Goal: Transaction & Acquisition: Obtain resource

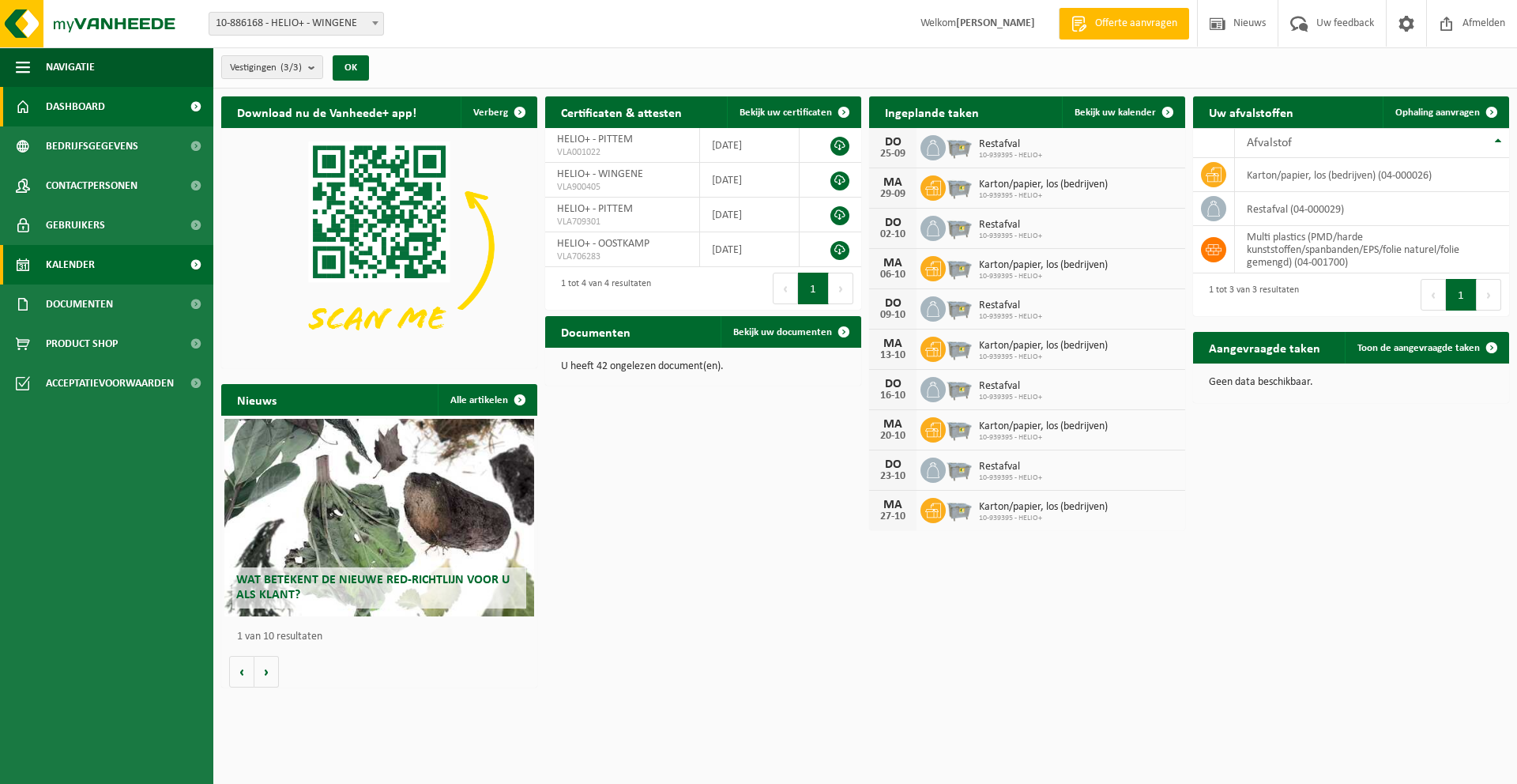
click at [106, 268] on link "Kalender" at bounding box center [106, 264] width 213 height 39
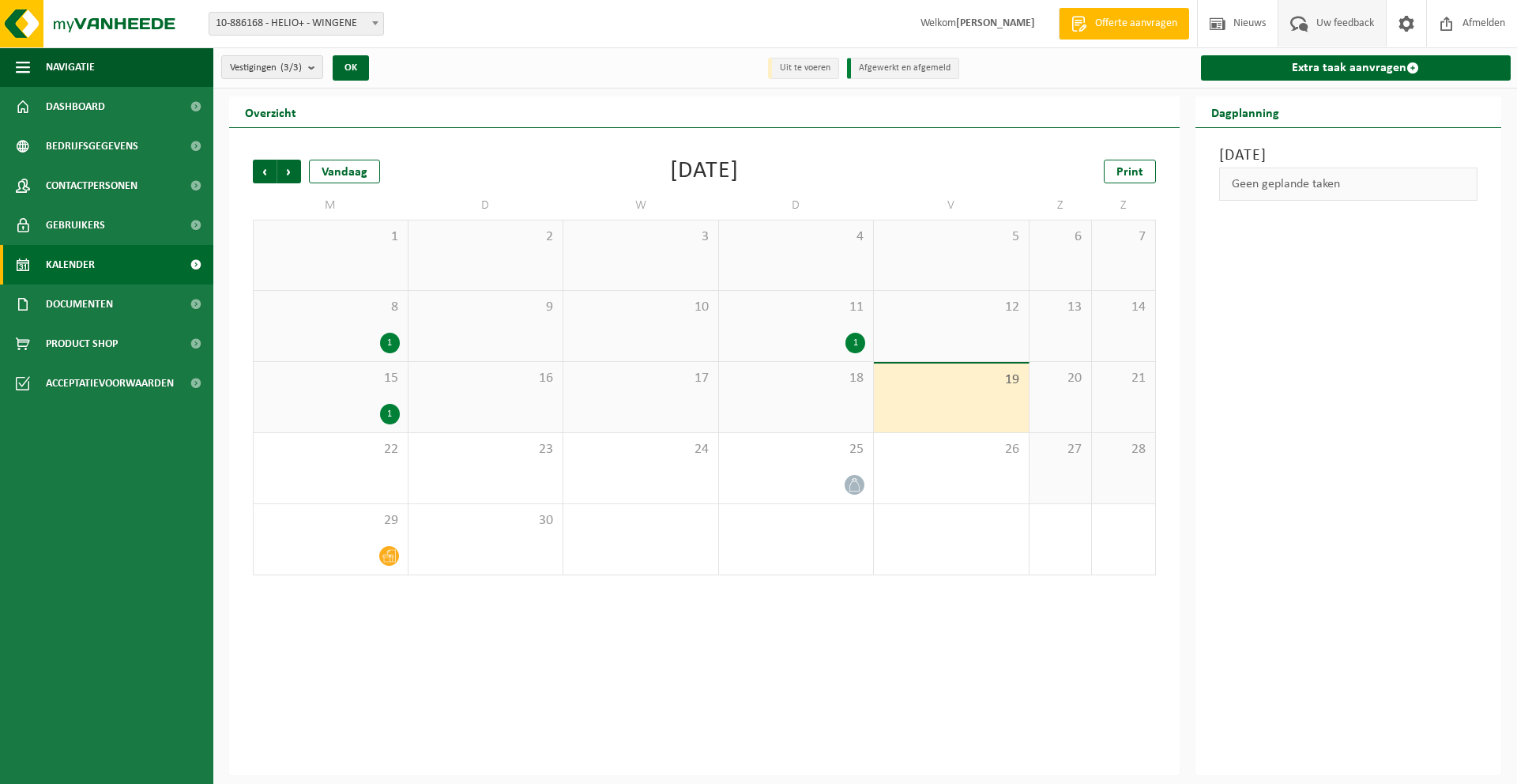
click at [1327, 27] on span "Uw feedback" at bounding box center [1345, 23] width 65 height 47
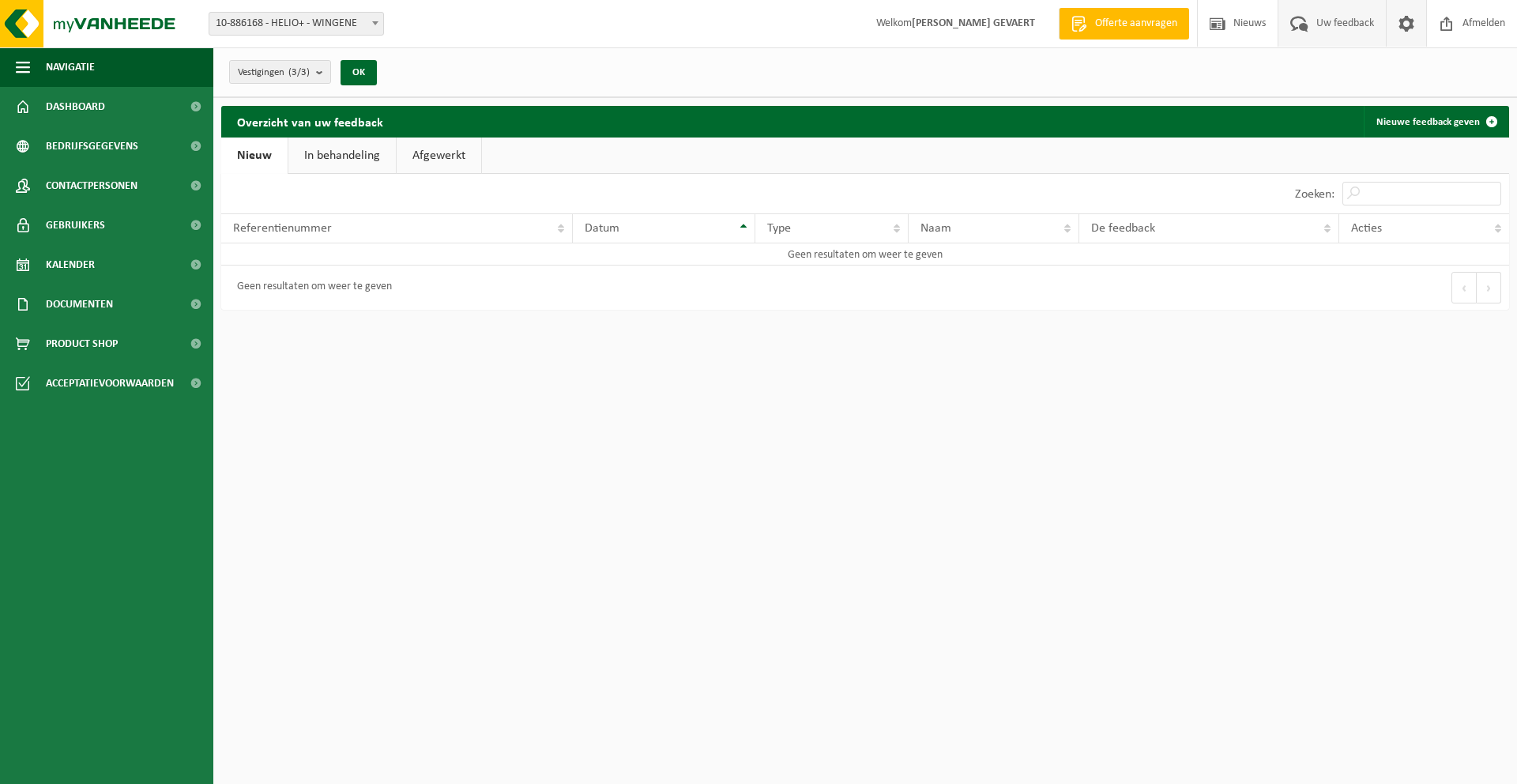
click at [1405, 30] on span at bounding box center [1406, 23] width 23 height 47
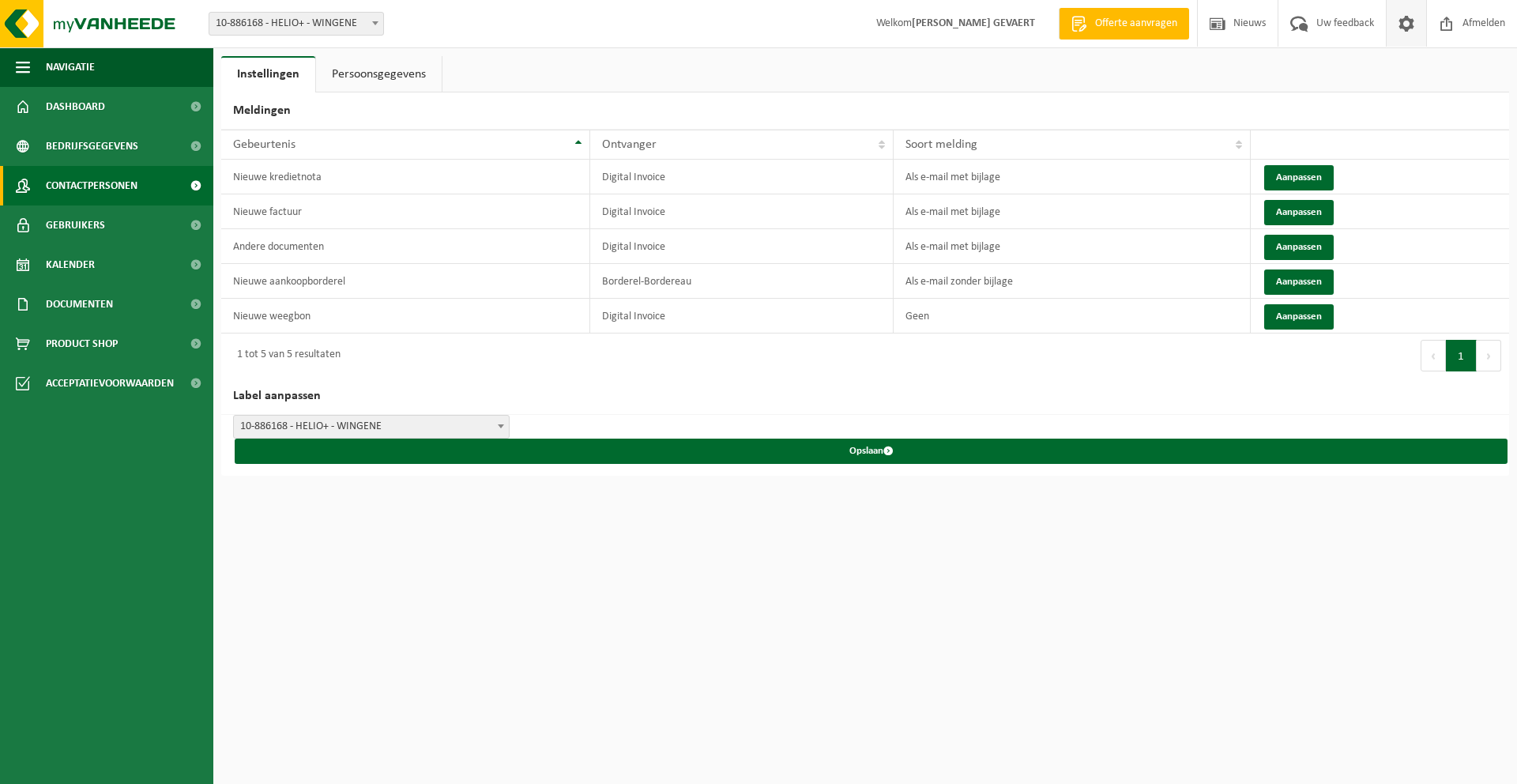
click at [55, 192] on span "Contactpersonen" at bounding box center [91, 185] width 91 height 39
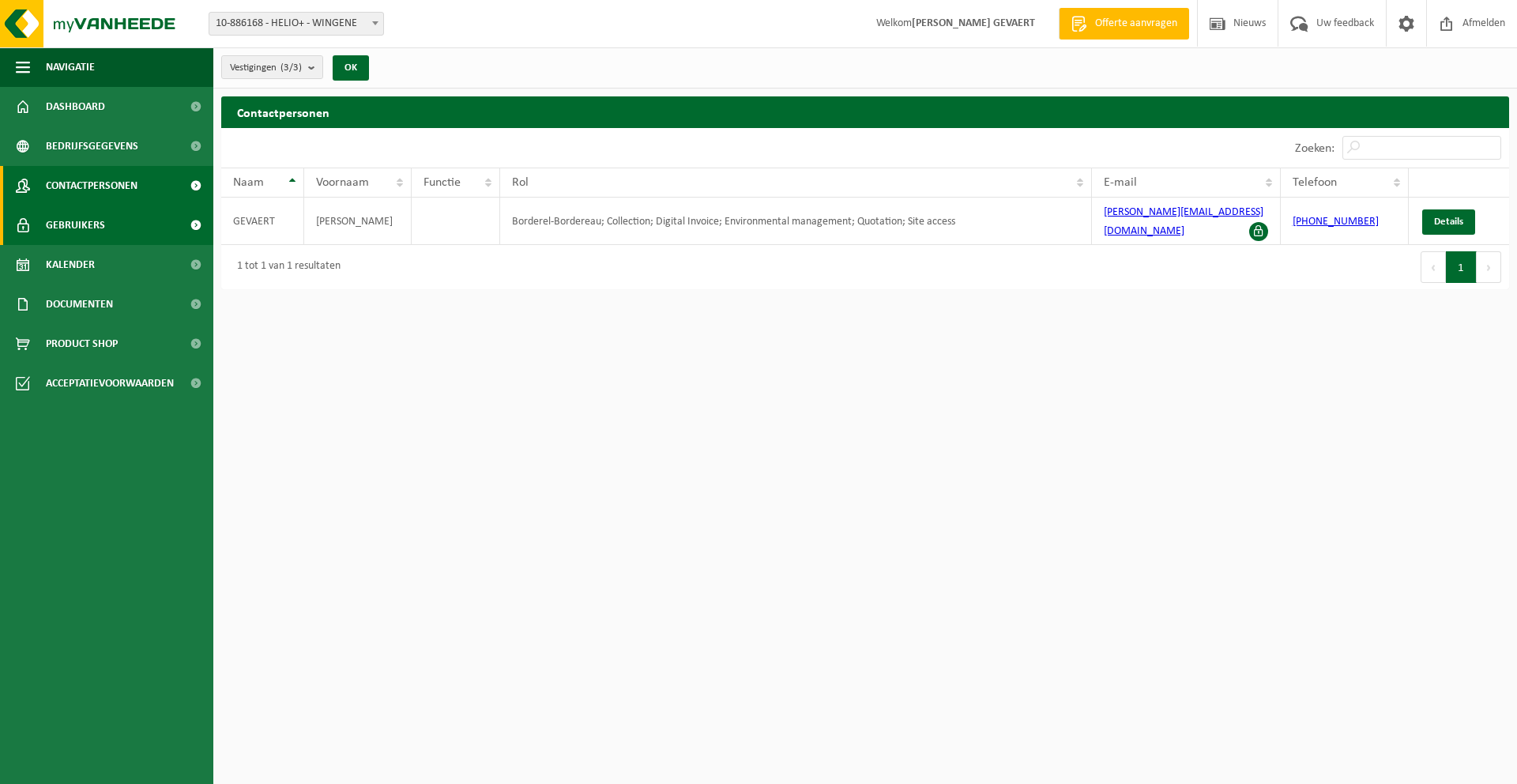
click at [90, 223] on span "Gebruikers" at bounding box center [76, 224] width 59 height 39
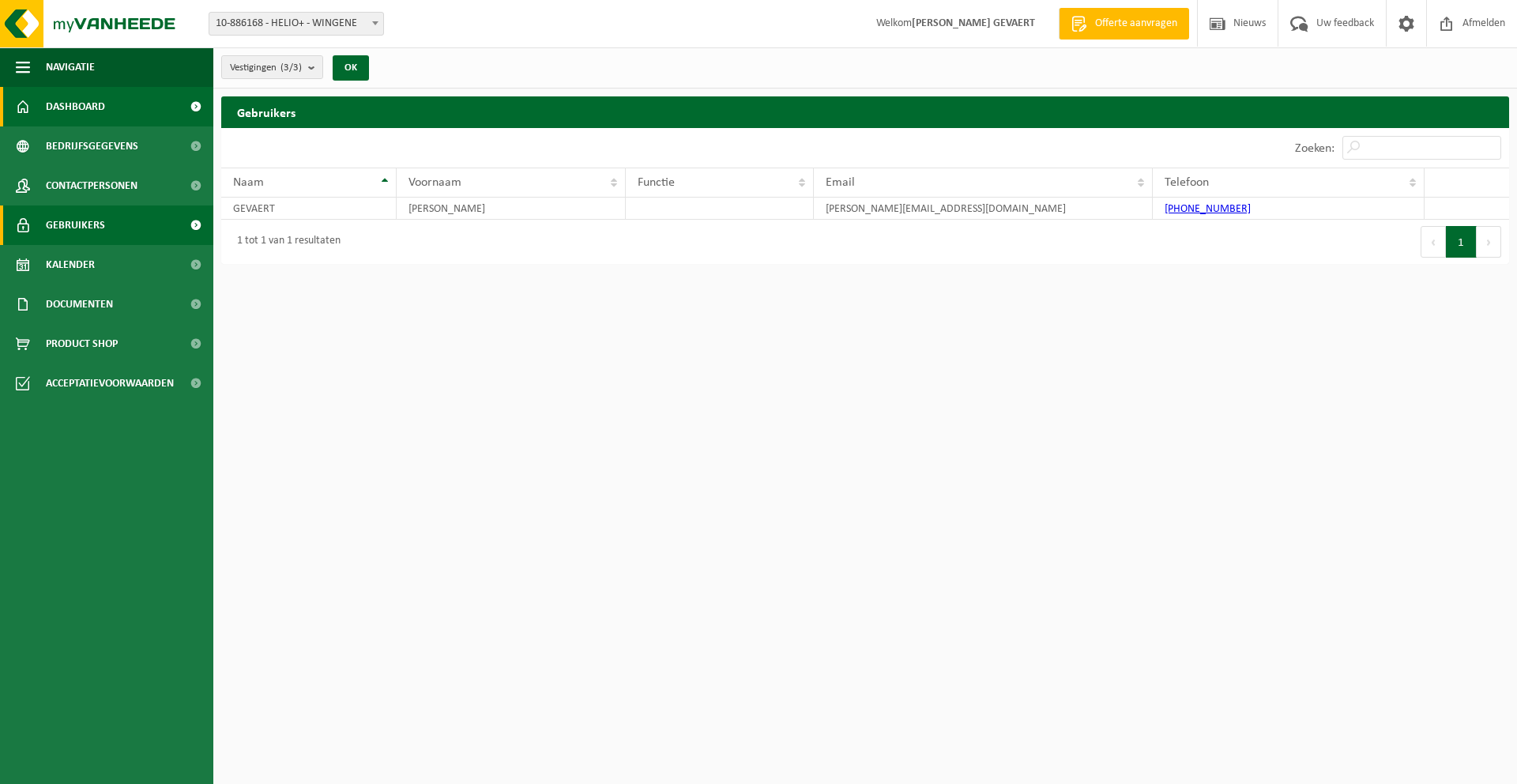
click at [96, 100] on span "Dashboard" at bounding box center [76, 106] width 59 height 39
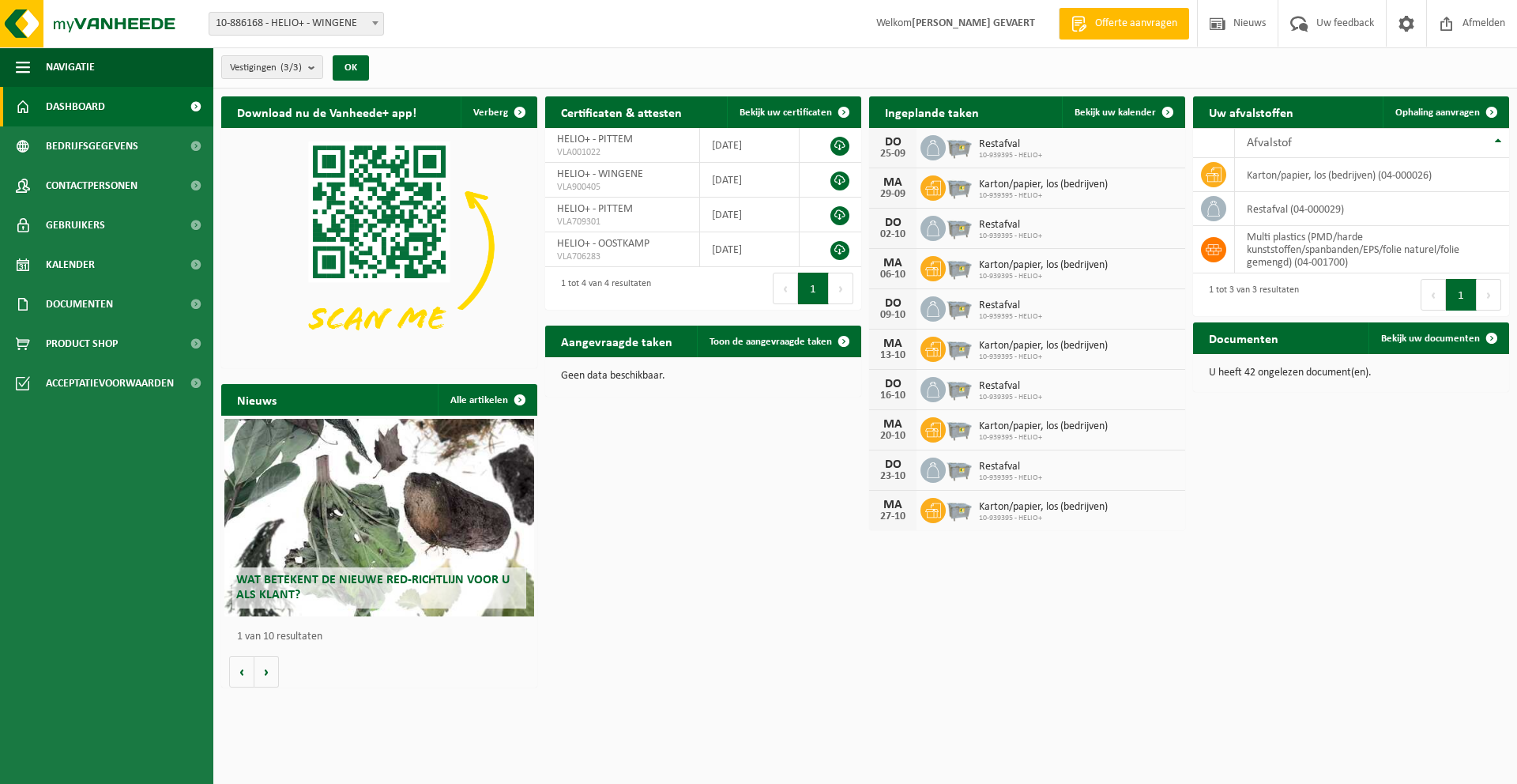
click at [1165, 30] on span "Offerte aanvragen" at bounding box center [1136, 23] width 90 height 16
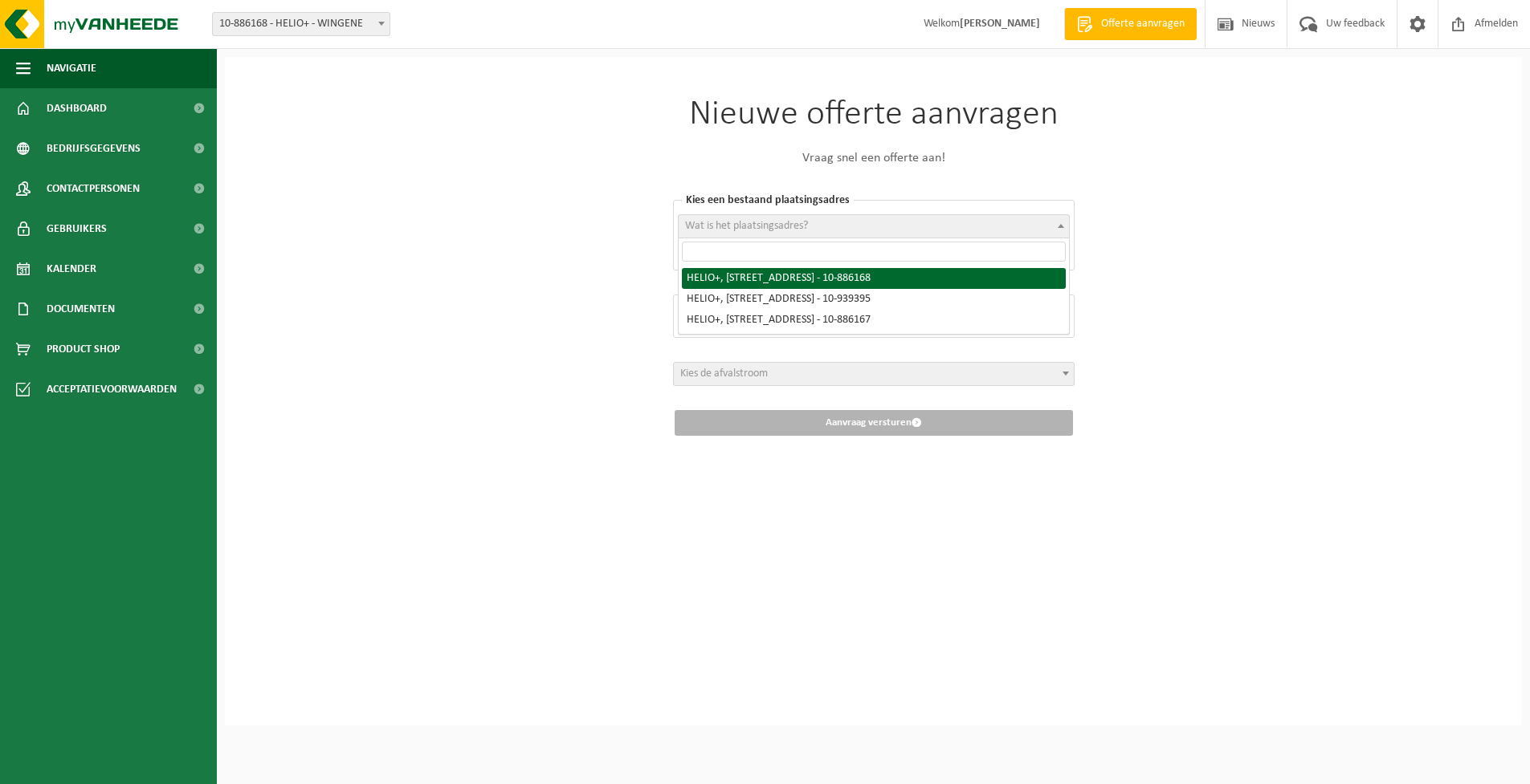
click at [905, 219] on span "Wat is het plaatsingsadres?" at bounding box center [874, 226] width 390 height 22
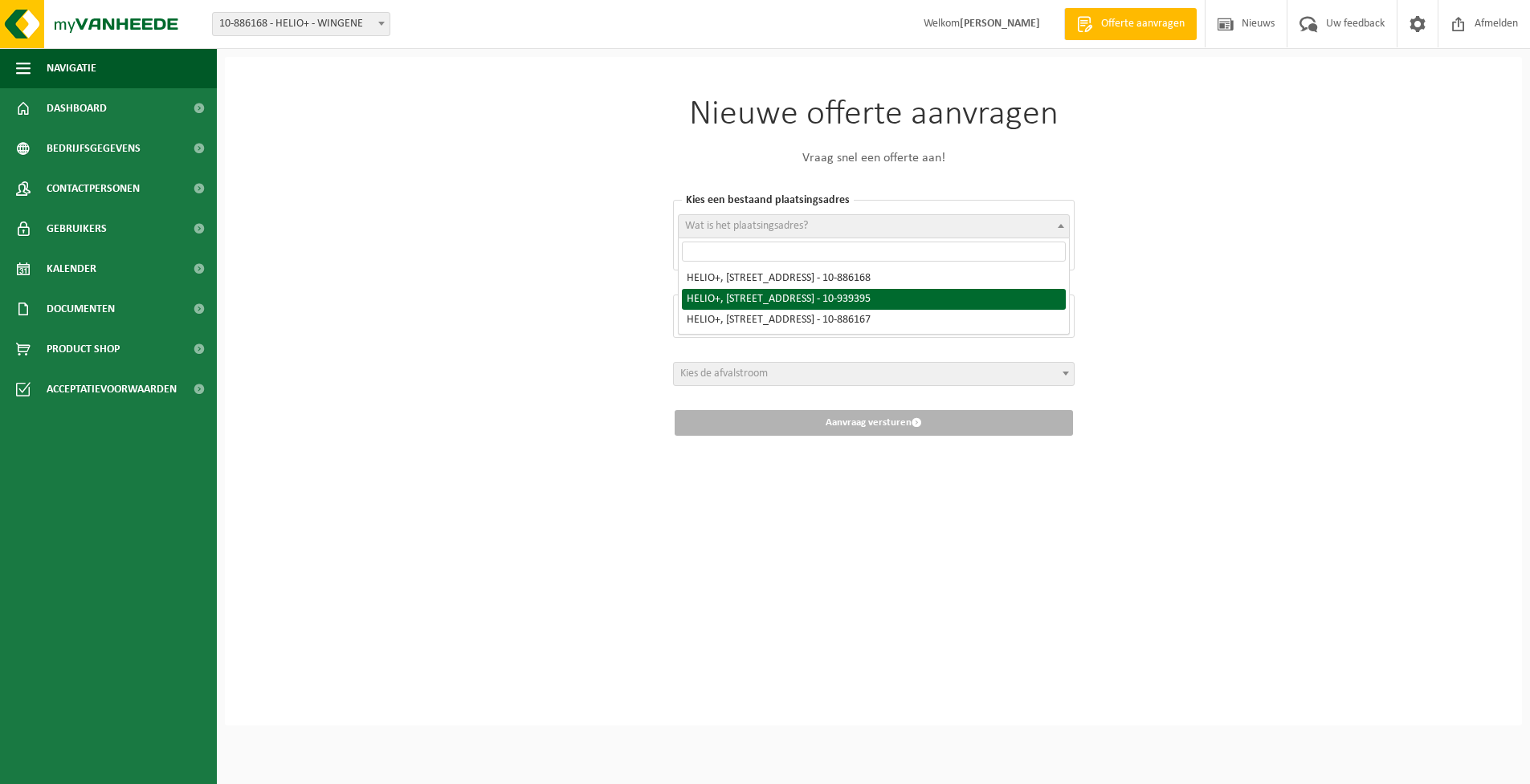
select select "138387"
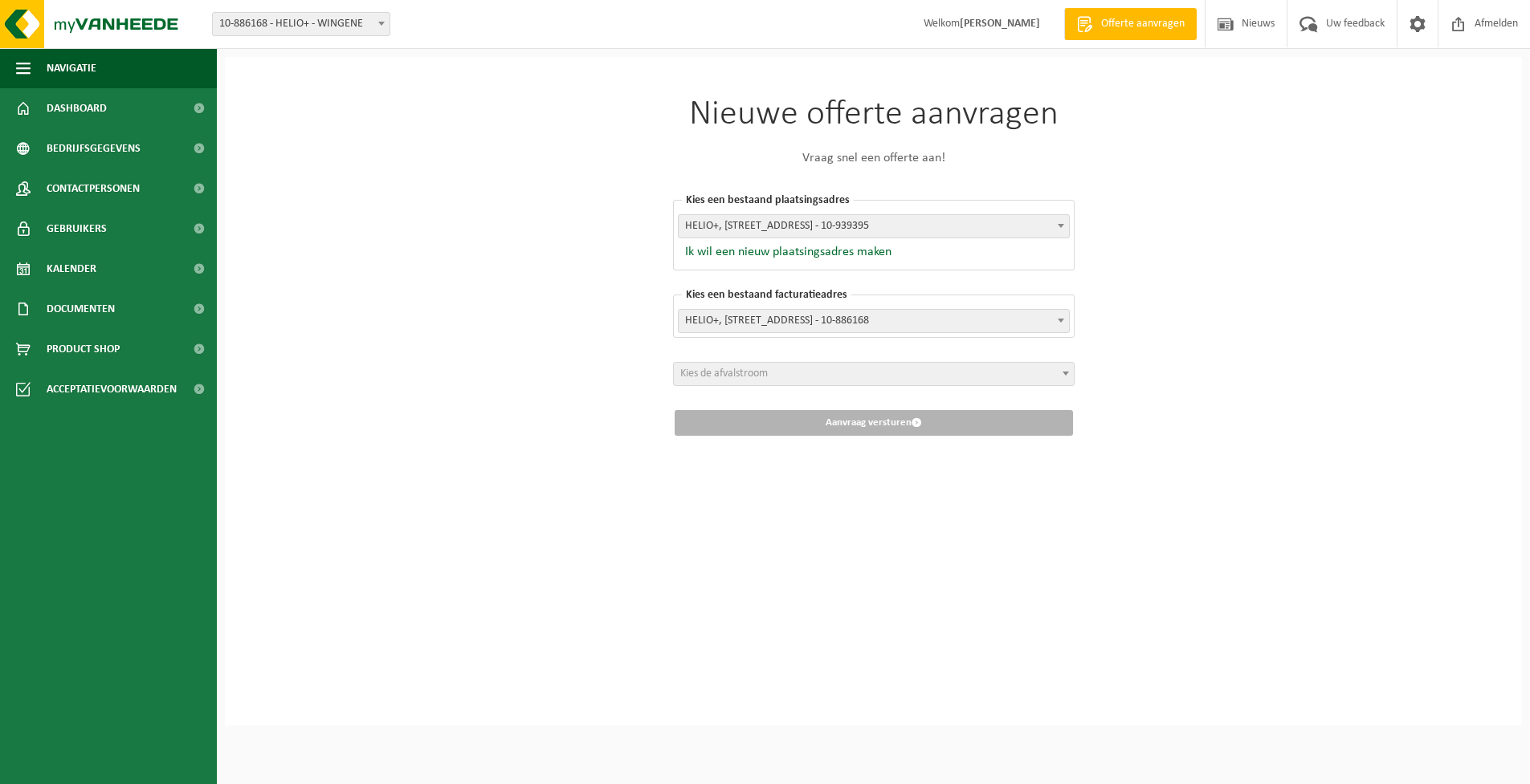
click at [909, 322] on span "HELIO+, BEERNEMSTRAAT 2, WINGENE, 0780.636.501 - 10-886168" at bounding box center [874, 320] width 390 height 22
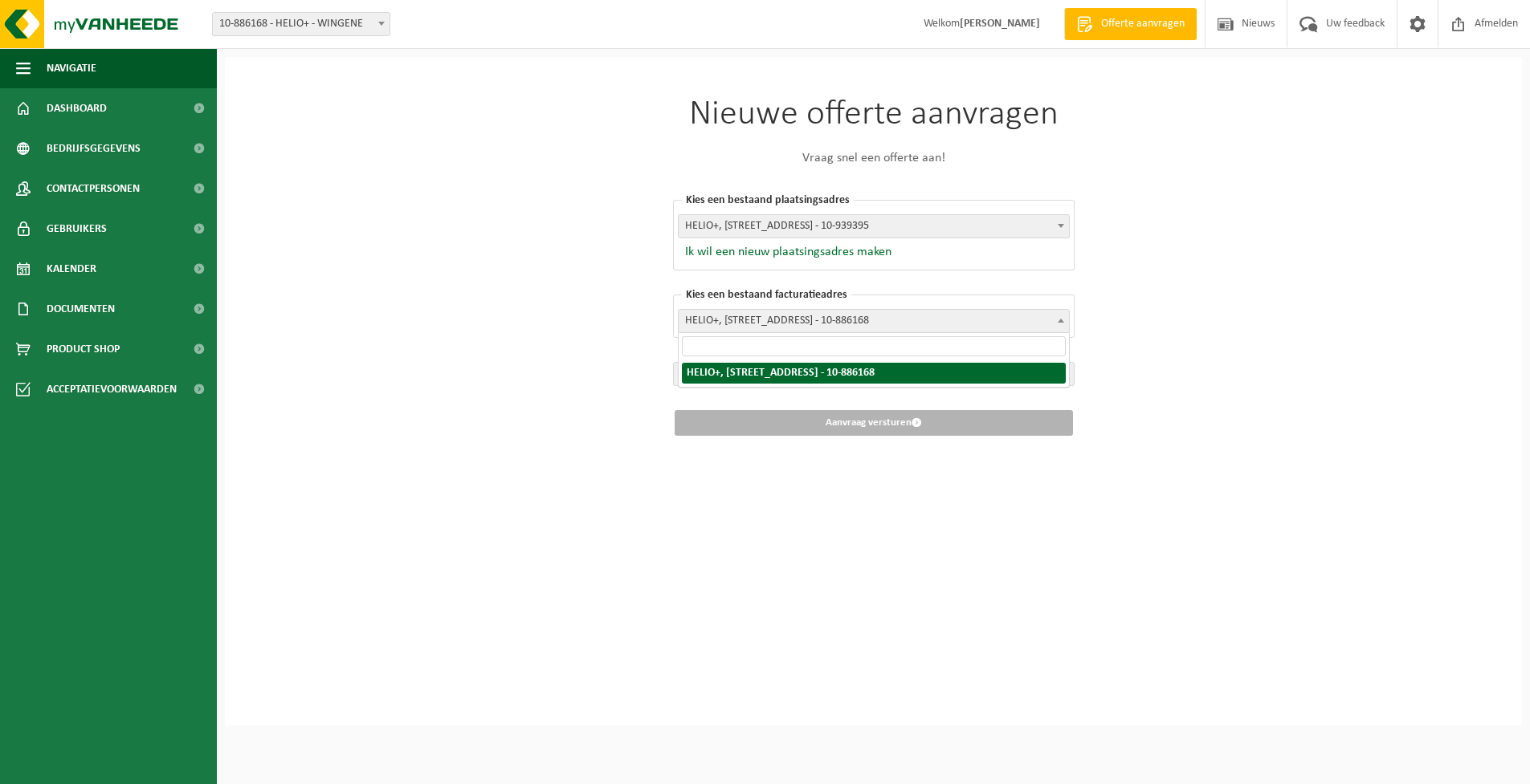
click at [668, 317] on div "Nieuwe offerte aanvragen Vraag snel een offerte aan! Kies een bestaand plaatsin…" at bounding box center [873, 267] width 481 height 419
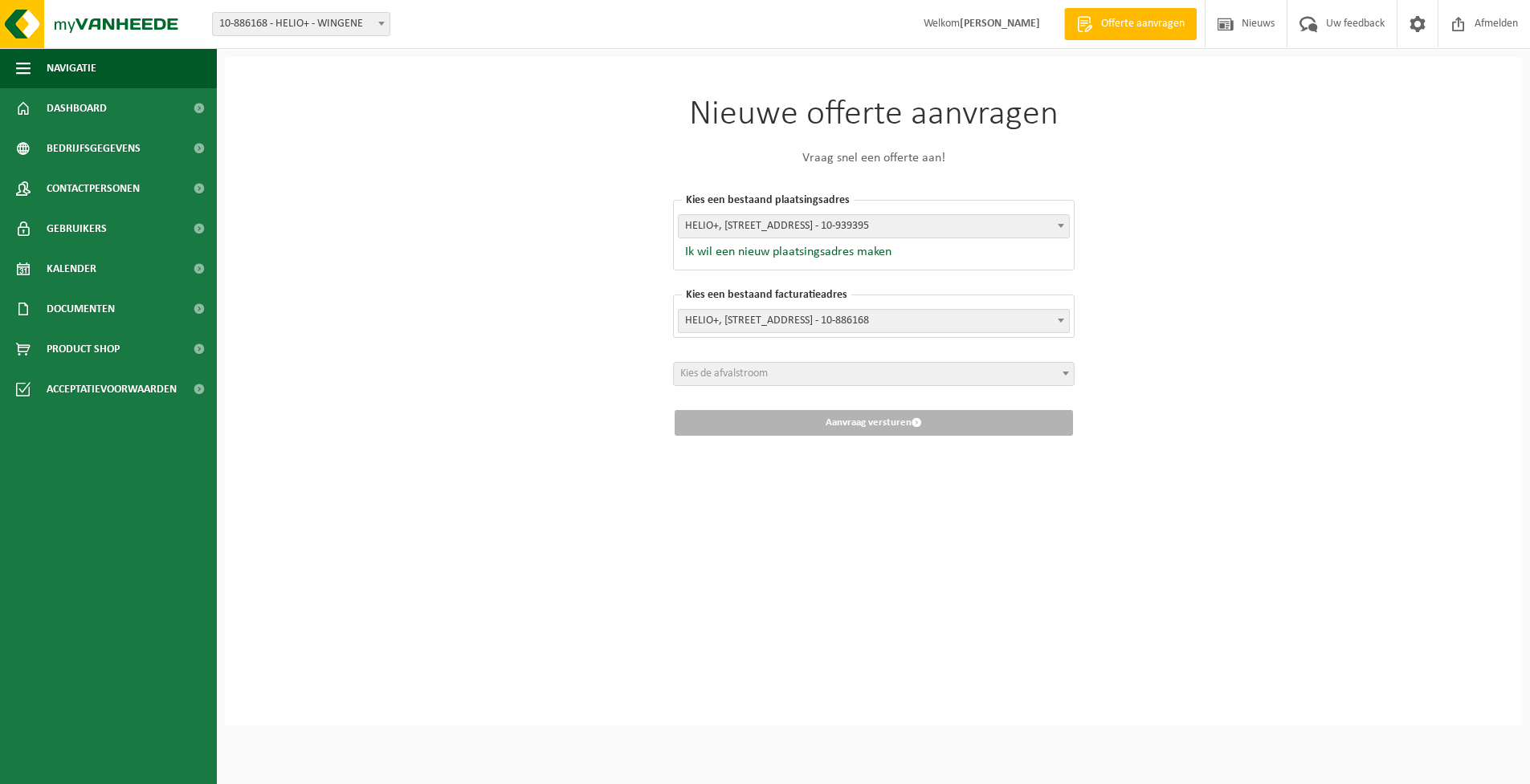
click at [746, 375] on span "Kies de afvalstroom" at bounding box center [723, 373] width 87 height 12
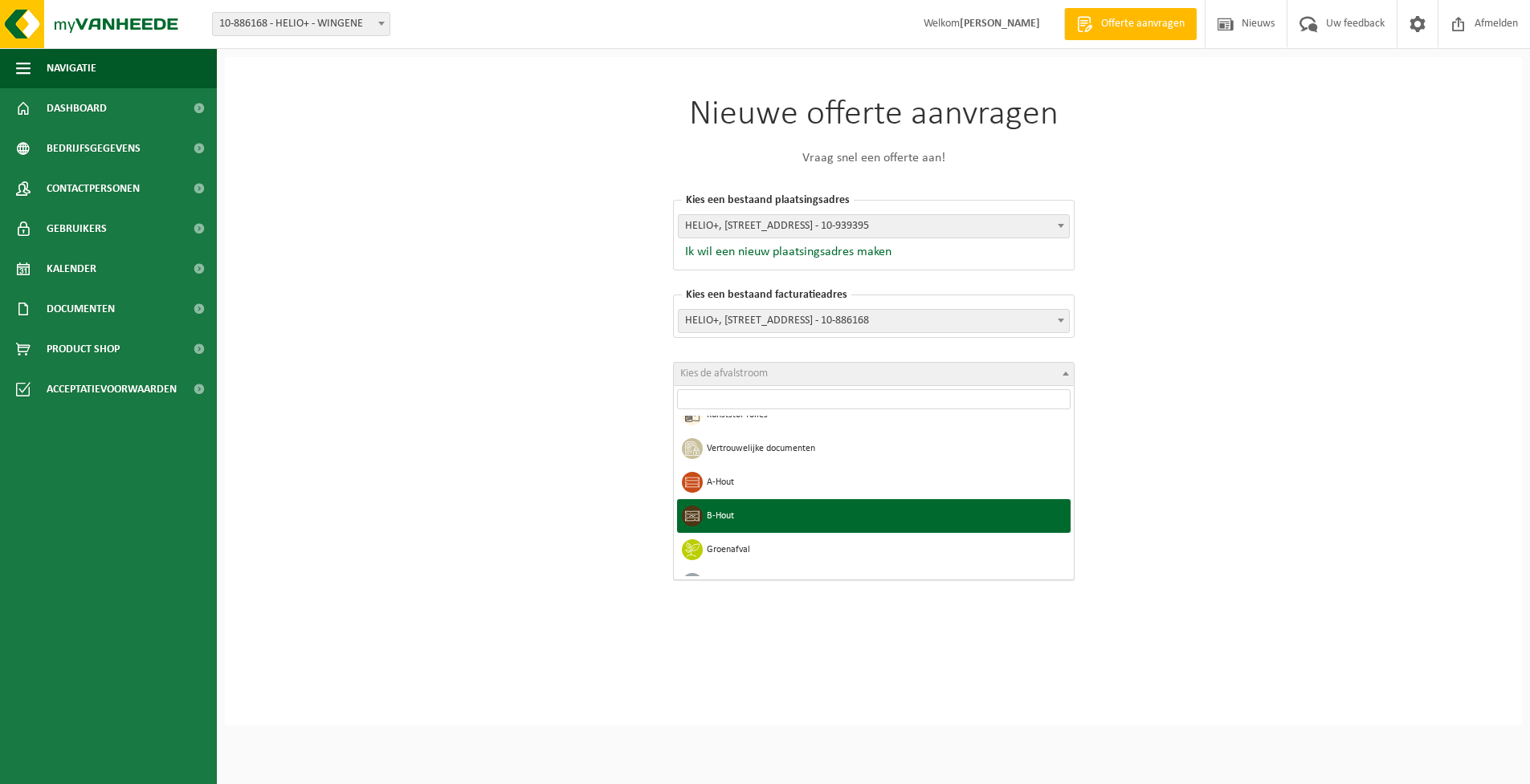
scroll to position [185, 0]
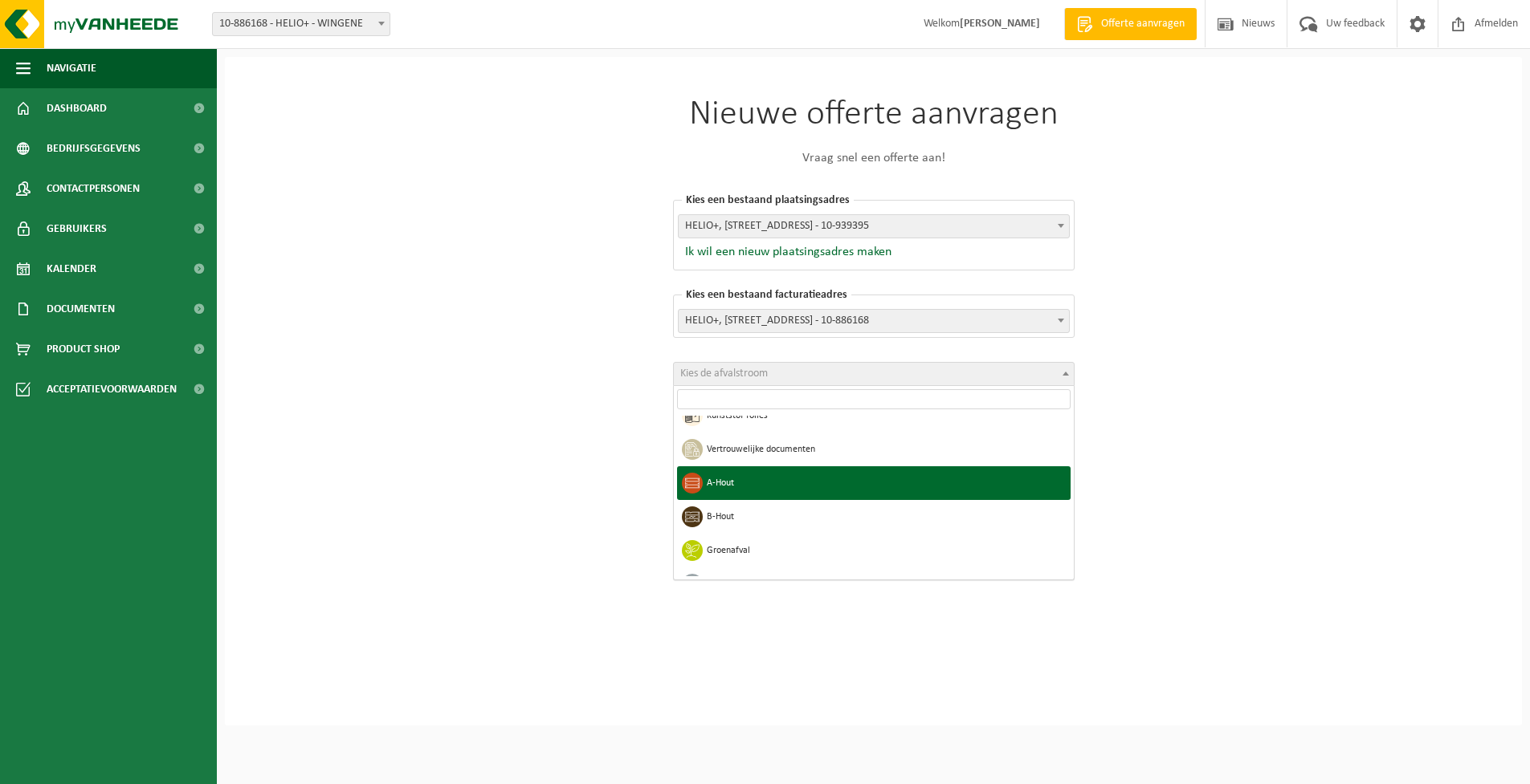
select select "3"
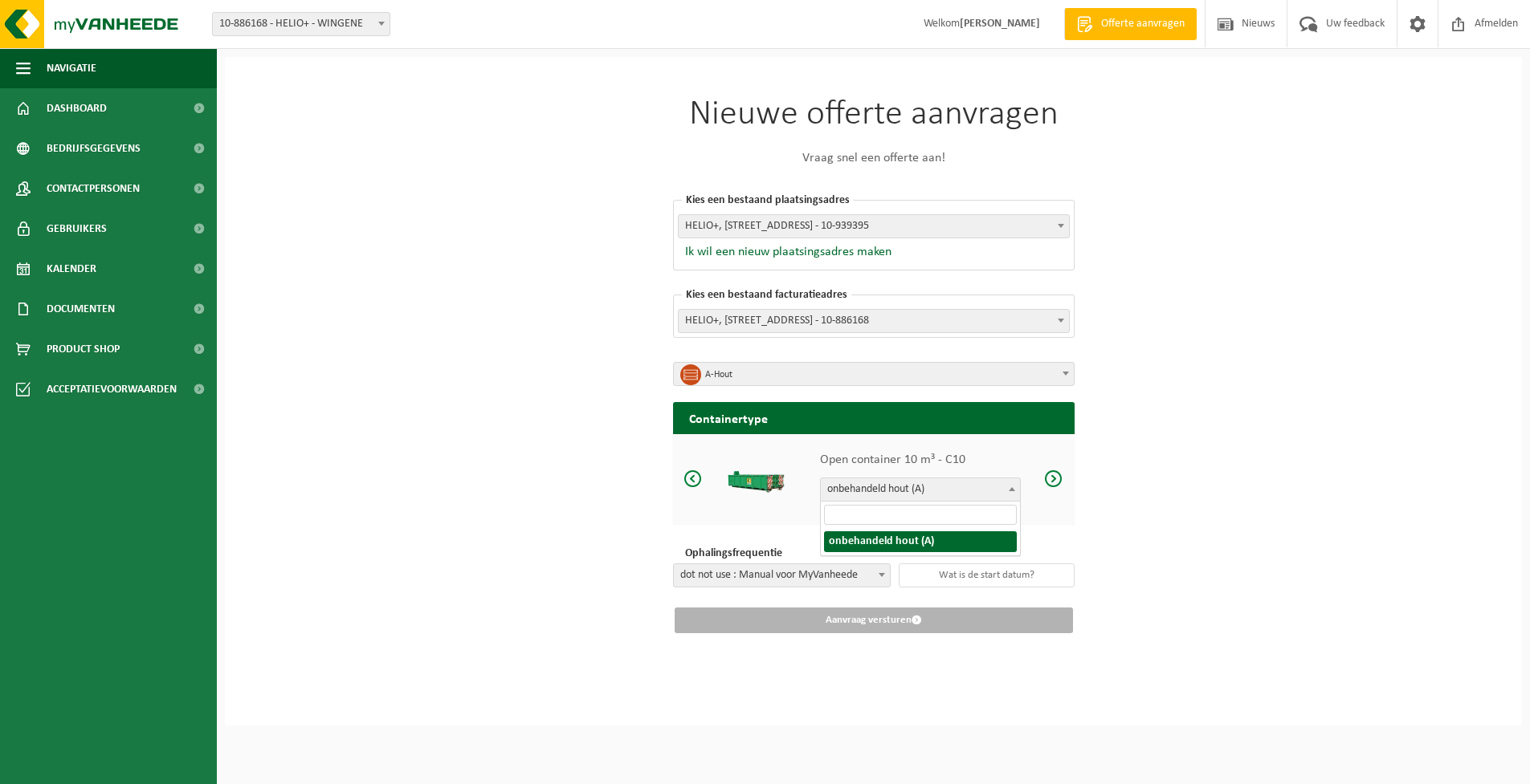
click at [946, 490] on span "onbehandeld hout (A)" at bounding box center [920, 489] width 199 height 22
click at [1149, 462] on div "Nieuwe offerte aanvragen Vraag snel een offerte aan! Kies een bestaand plaatsin…" at bounding box center [874, 391] width 1297 height 668
click at [1057, 481] on span at bounding box center [1054, 479] width 19 height 20
click at [1055, 480] on span at bounding box center [1054, 479] width 19 height 20
click at [690, 480] on span at bounding box center [693, 479] width 19 height 20
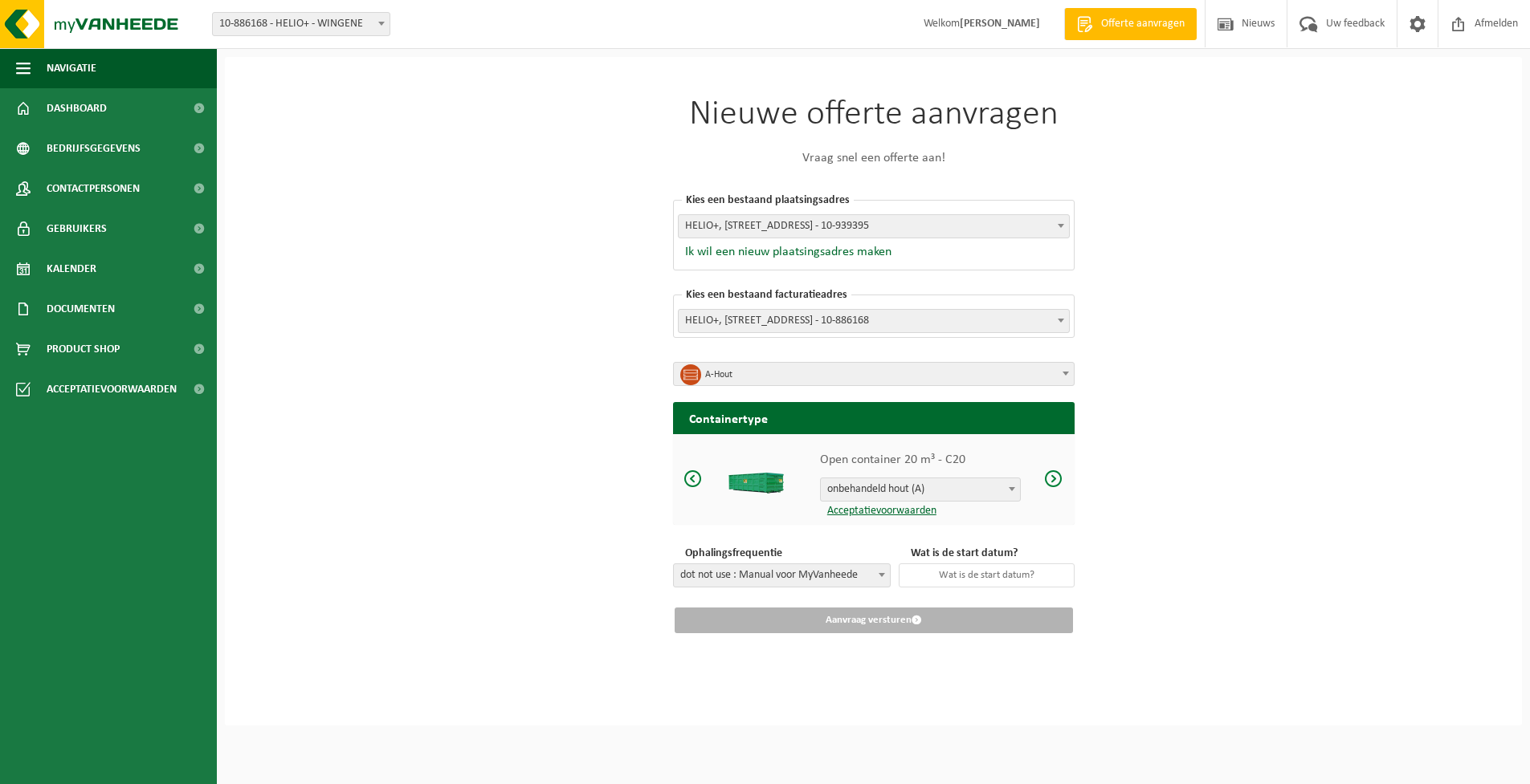
click at [690, 480] on span at bounding box center [693, 479] width 19 height 20
click at [689, 480] on span at bounding box center [693, 479] width 19 height 20
click at [818, 577] on span "dot not use : Manual voor MyVanheede" at bounding box center [782, 575] width 216 height 22
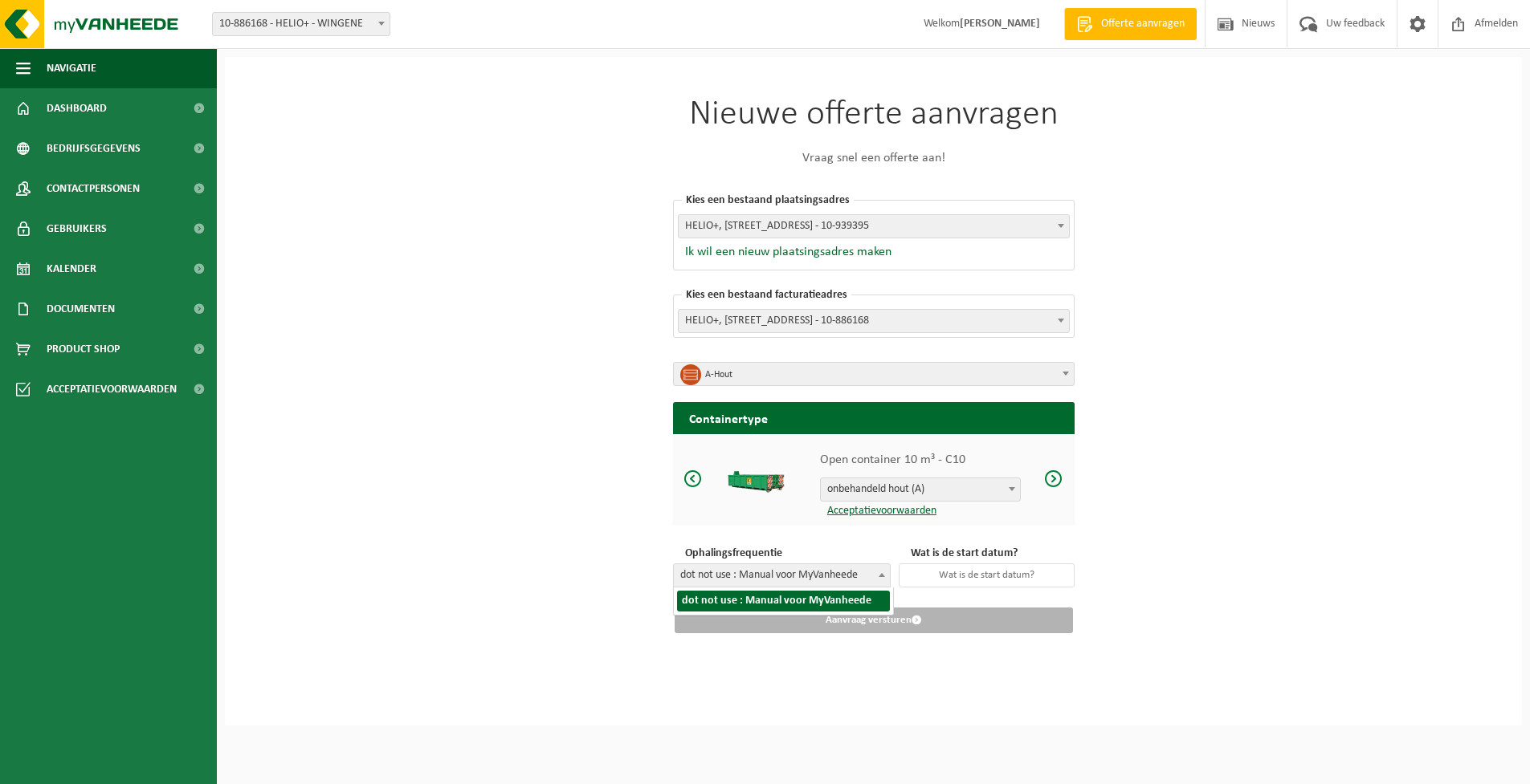
click at [595, 554] on div "Nieuwe offerte aanvragen Vraag snel een offerte aan! Kies een bestaand plaatsin…" at bounding box center [874, 391] width 1297 height 668
click at [965, 576] on input "text" at bounding box center [986, 575] width 176 height 24
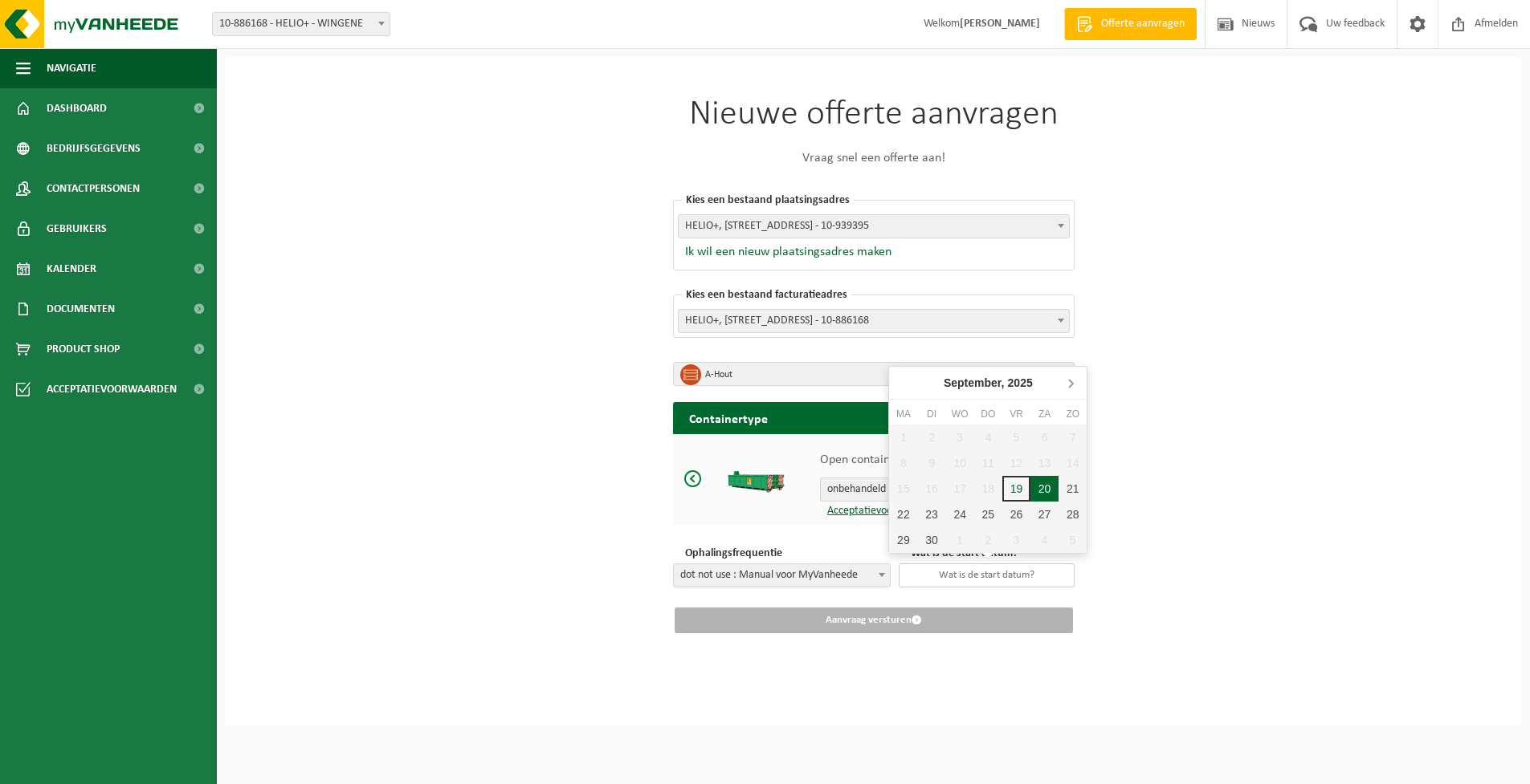
scroll to position [2, 0]
click at [1071, 377] on icon at bounding box center [1070, 382] width 26 height 26
click at [1076, 377] on icon at bounding box center [1070, 382] width 26 height 26
click at [1075, 380] on icon at bounding box center [1070, 382] width 26 height 26
click at [905, 437] on div "1" at bounding box center [903, 437] width 28 height 26
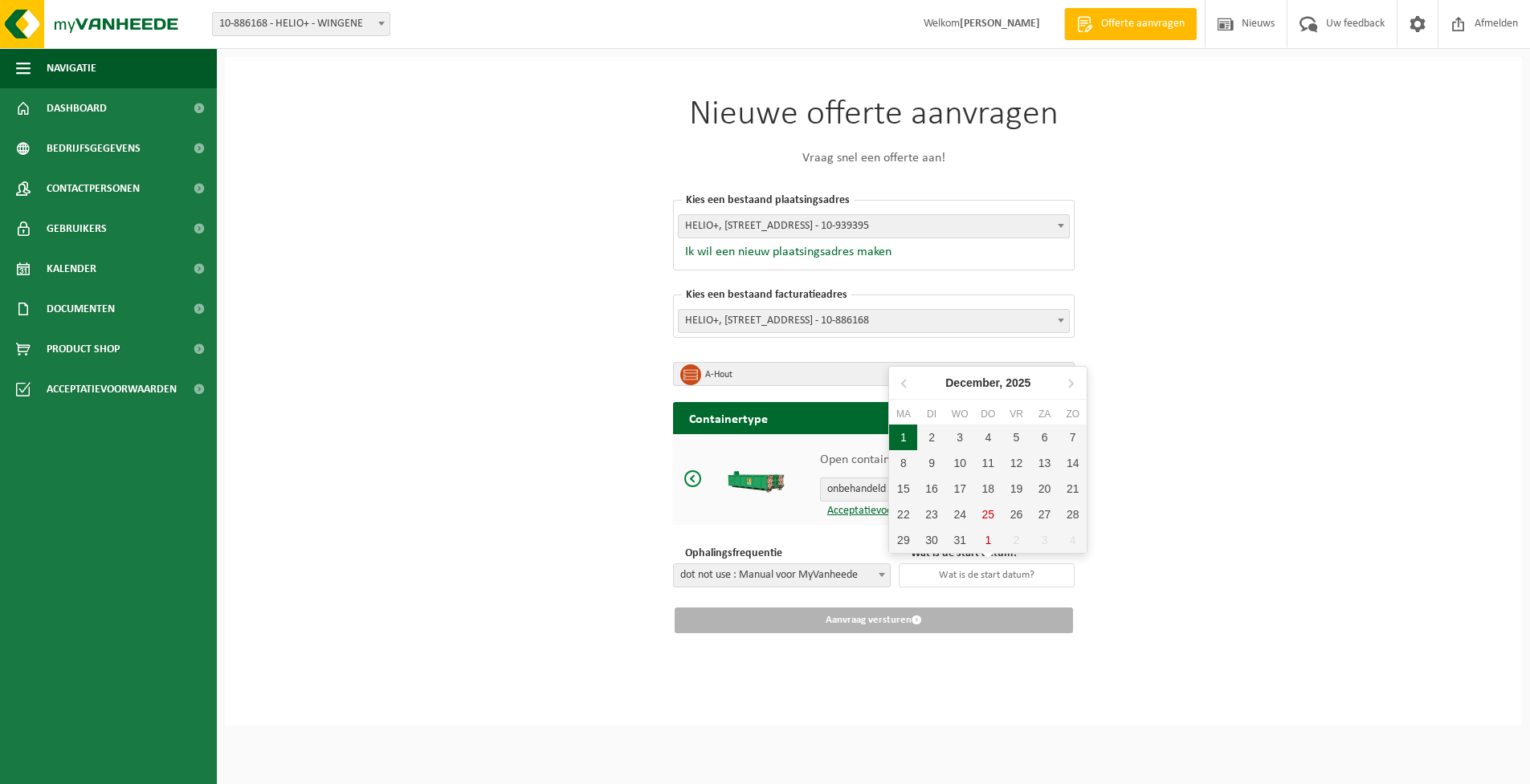
type input "2025-12-01"
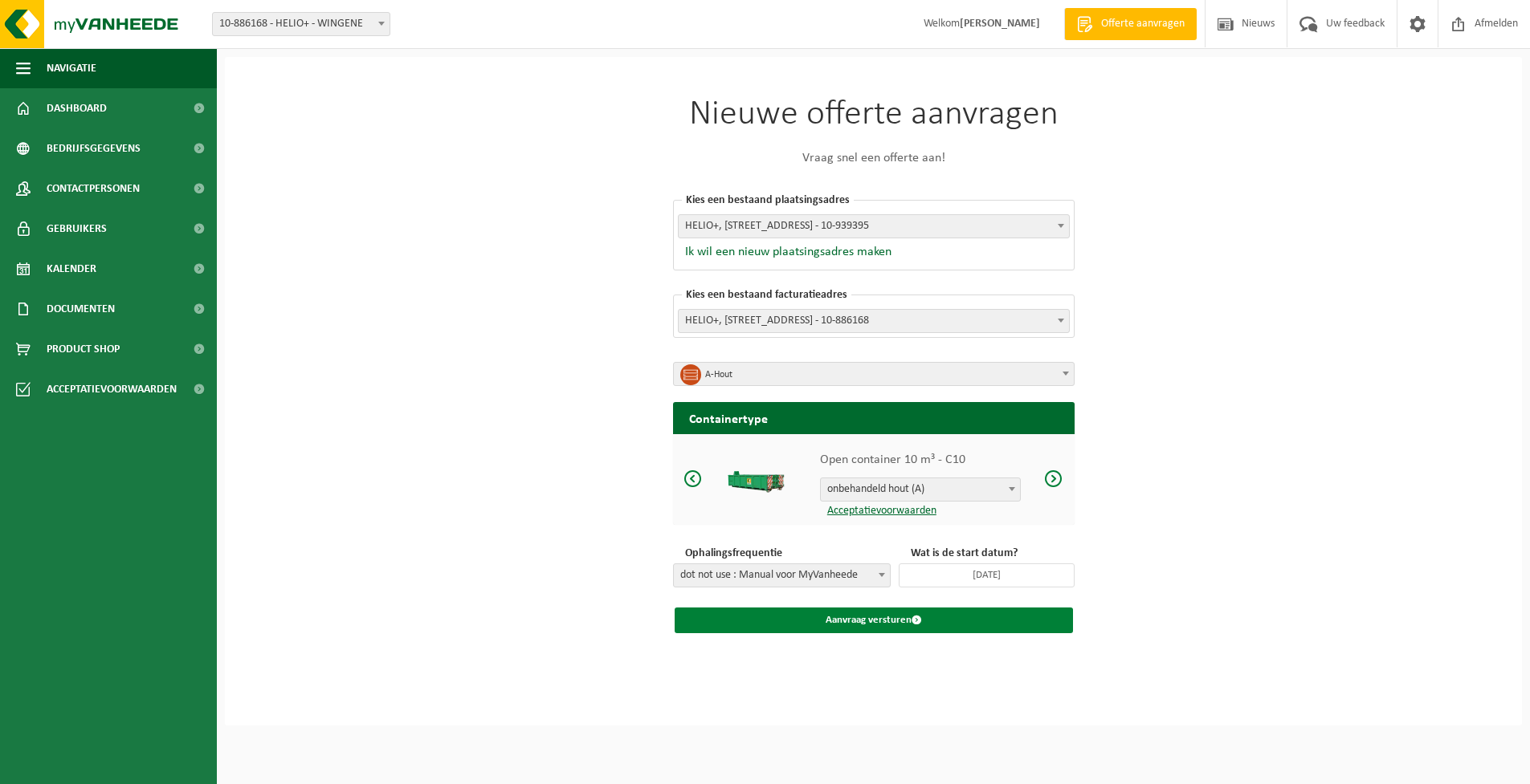
click at [852, 622] on button "Aanvraag versturen" at bounding box center [874, 620] width 398 height 26
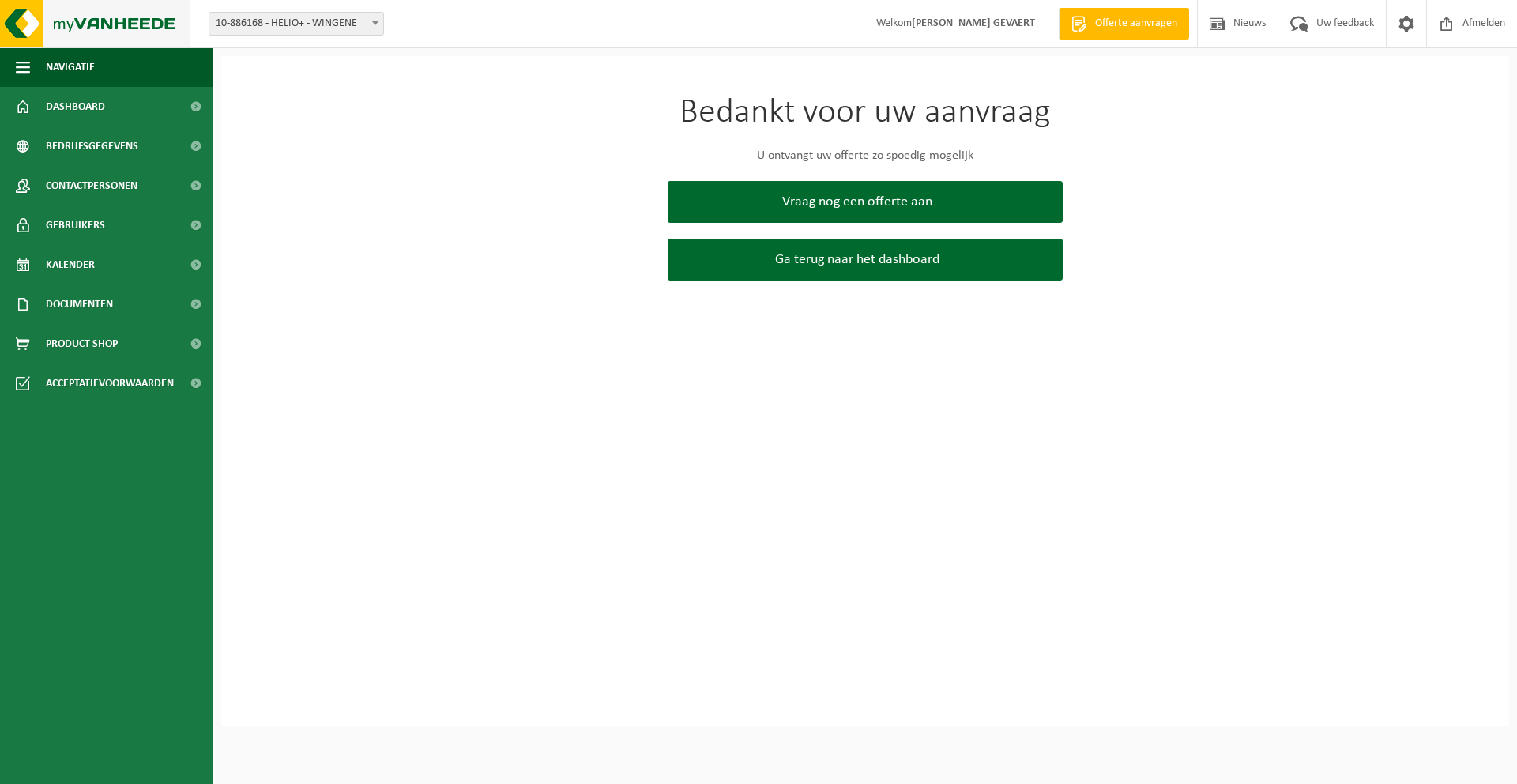
click at [53, 23] on img at bounding box center [95, 23] width 190 height 48
